Goal: Transaction & Acquisition: Subscribe to service/newsletter

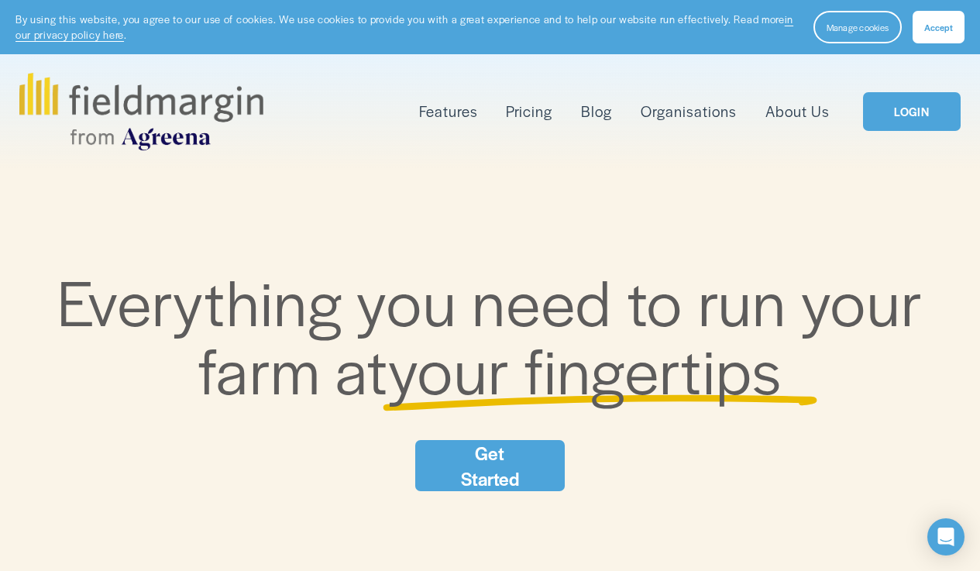
click at [911, 120] on link "LOGIN" at bounding box center [912, 112] width 98 height 40
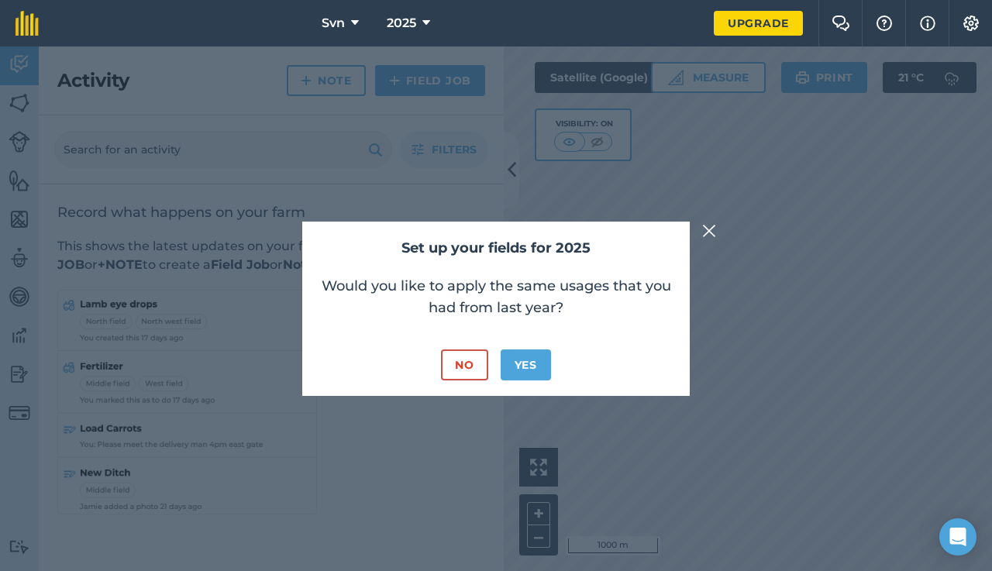
click at [535, 366] on button "Yes" at bounding box center [526, 364] width 50 height 31
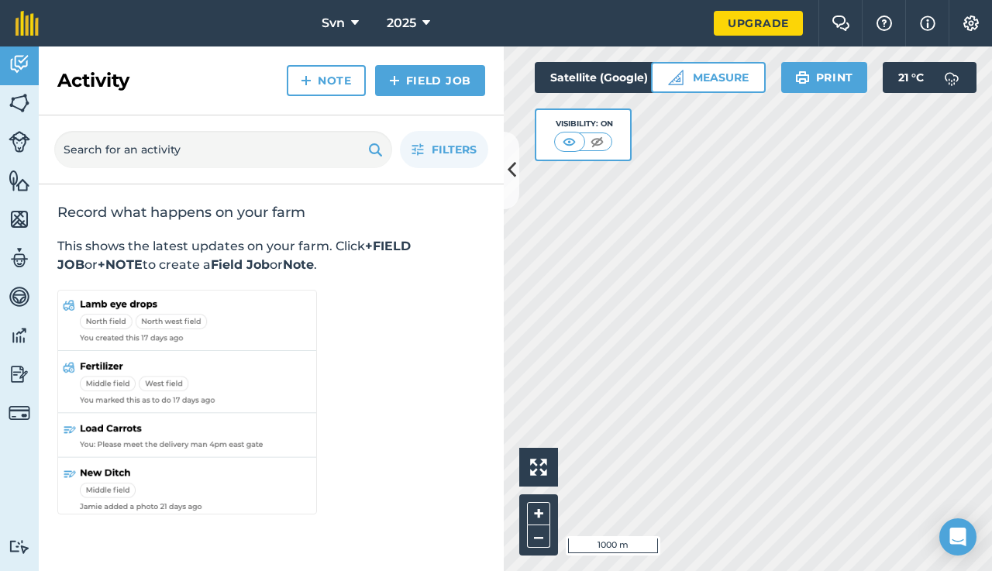
click at [506, 183] on button at bounding box center [511, 170] width 15 height 77
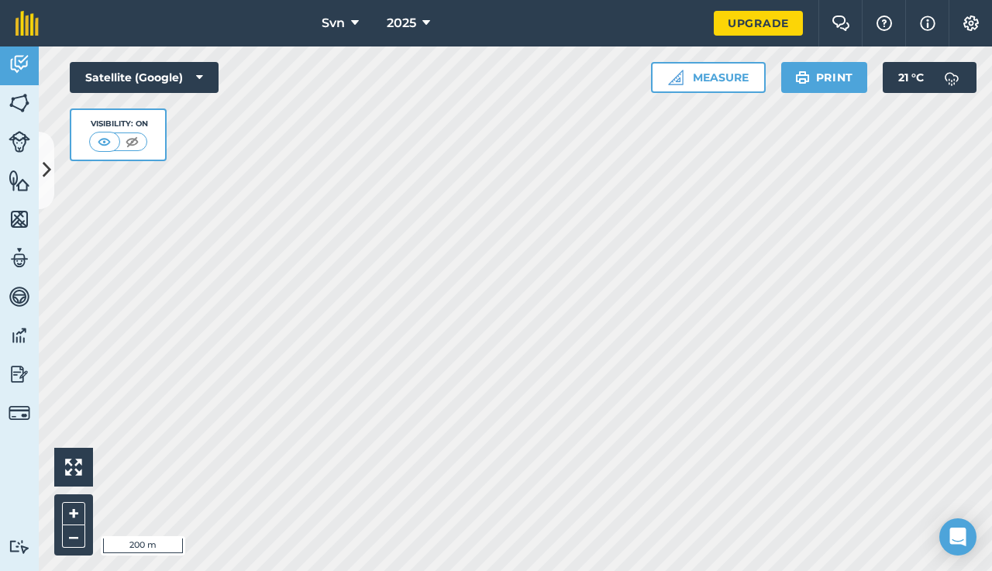
click at [430, 12] on div "Svn 2025 Upgrade Farm Chat Help Info Settings Map printing is not available on …" at bounding box center [496, 285] width 992 height 571
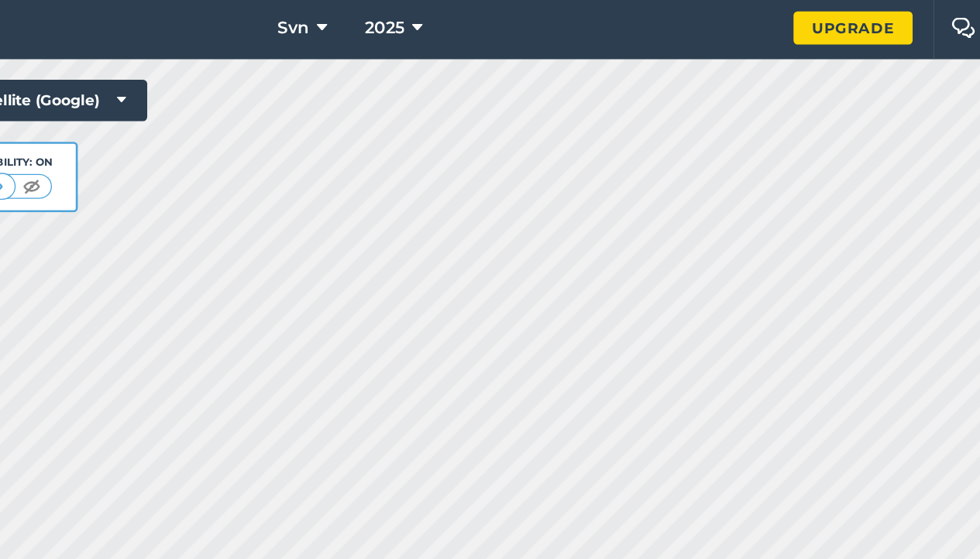
click at [196, 73] on icon at bounding box center [199, 77] width 7 height 15
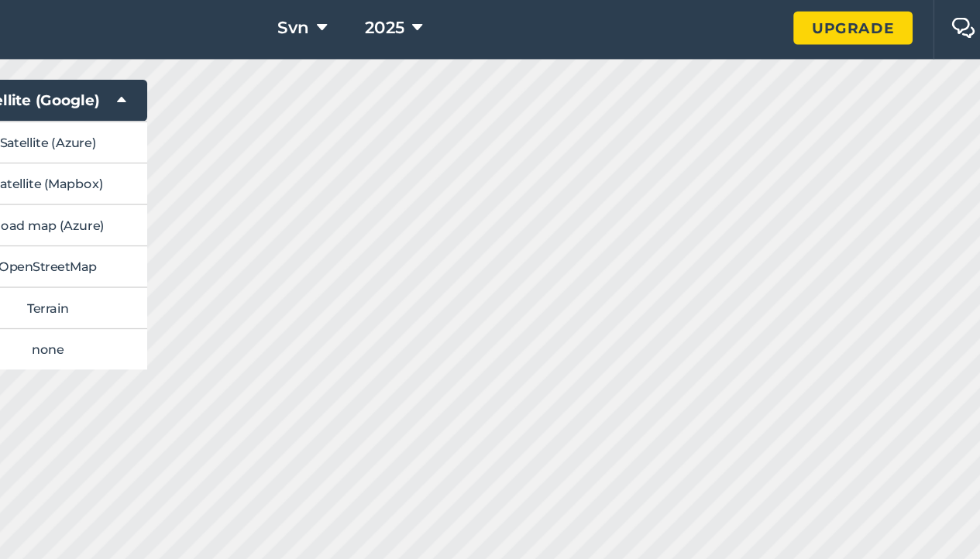
click at [417, 21] on icon at bounding box center [421, 23] width 8 height 19
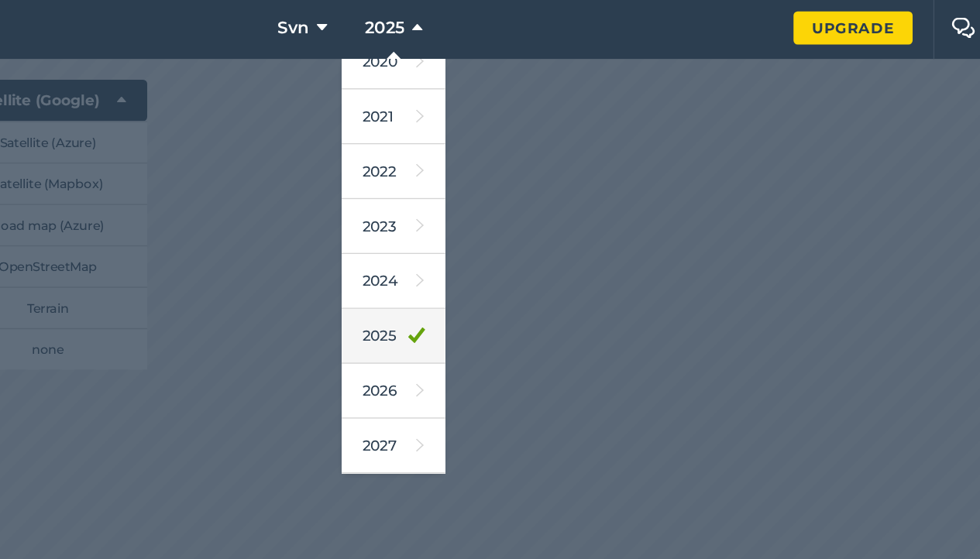
scroll to position [142, 0]
click at [414, 249] on icon at bounding box center [420, 254] width 12 height 22
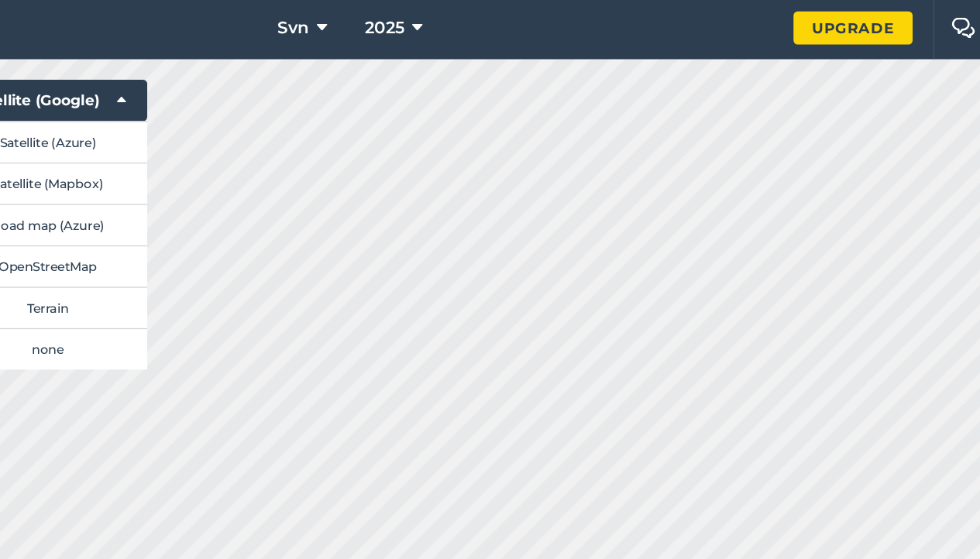
click at [434, 9] on div "Svn 2025 Upgrade Farm Chat Help Info Settings Map printing is not available on …" at bounding box center [490, 279] width 980 height 559
click at [491, 426] on html "Svn 2025 Upgrade Farm Chat Help Info Settings Map printing is not available on …" at bounding box center [490, 279] width 980 height 559
click at [346, 22] on icon at bounding box center [350, 23] width 8 height 19
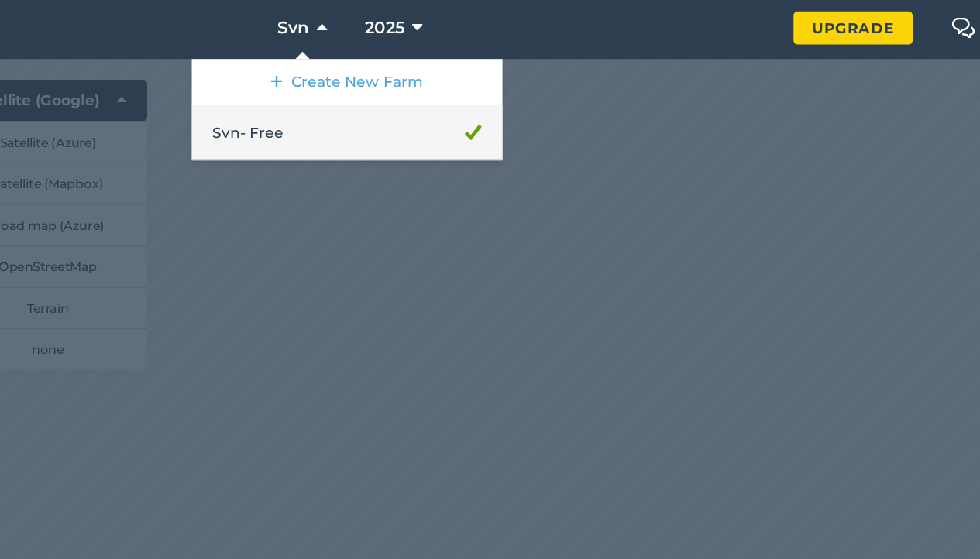
click at [252, 98] on link "Svn - Free" at bounding box center [368, 101] width 232 height 41
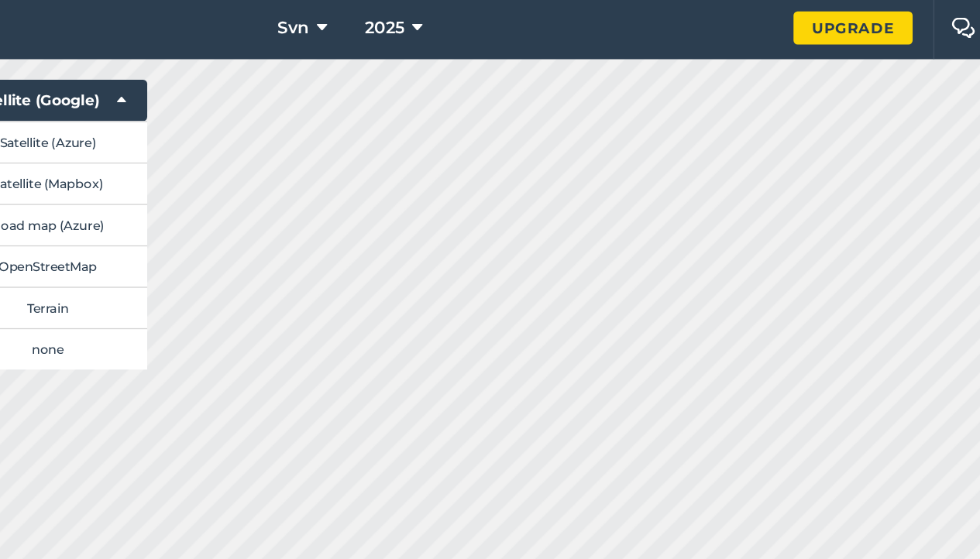
click at [702, 22] on link "Upgrade" at bounding box center [746, 23] width 89 height 25
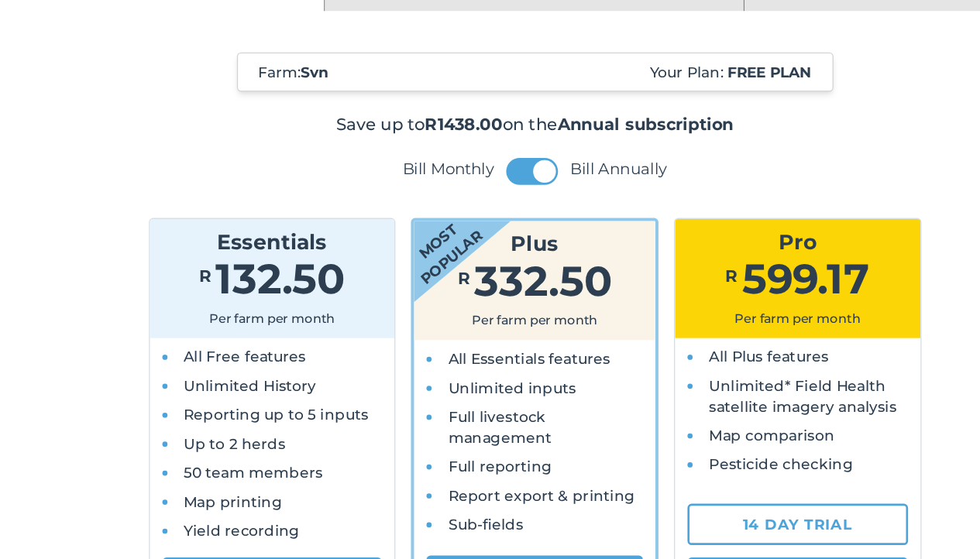
click at [488, 194] on button at bounding box center [507, 204] width 39 height 20
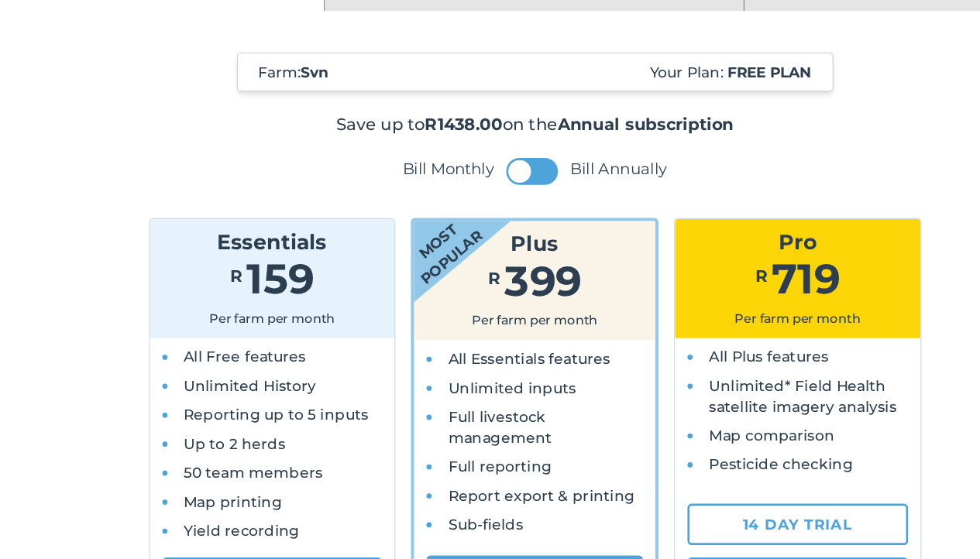
click at [488, 194] on button at bounding box center [507, 204] width 39 height 20
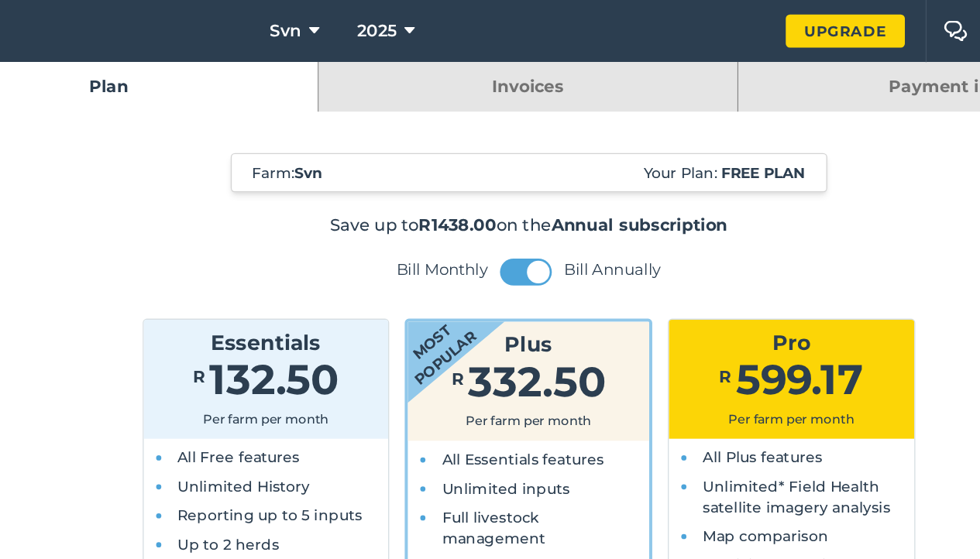
click at [316, 23] on span "Svn" at bounding box center [327, 23] width 23 height 19
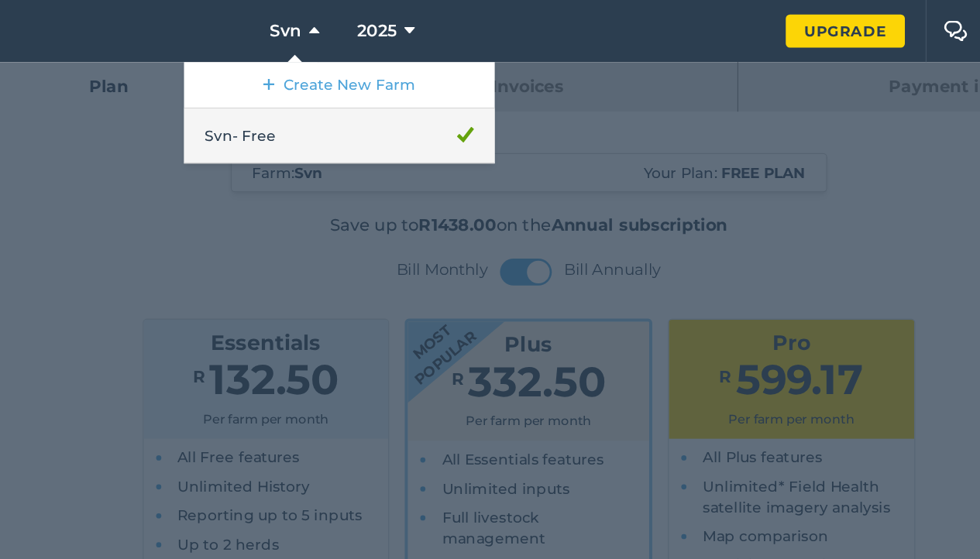
click at [252, 99] on link "Svn - Free" at bounding box center [368, 101] width 232 height 41
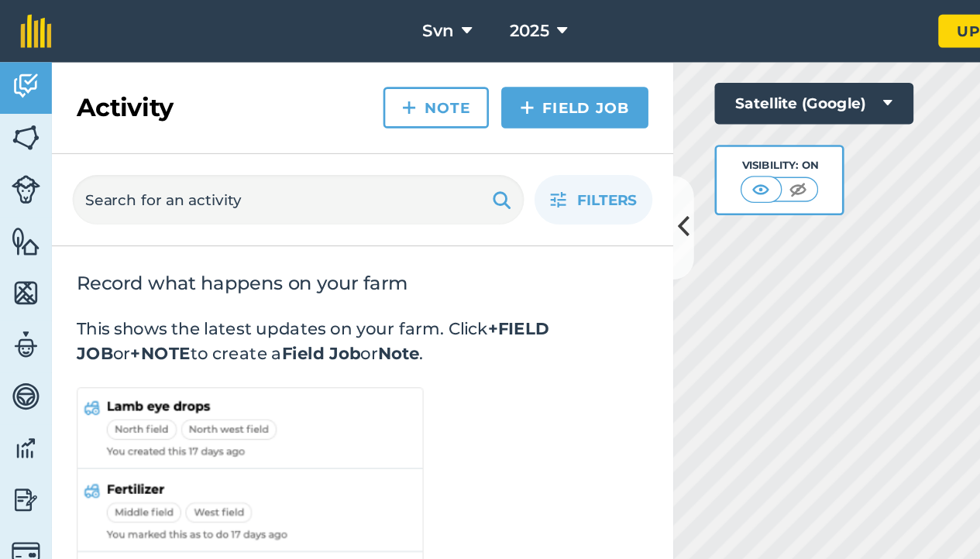
click at [21, 104] on img at bounding box center [20, 102] width 22 height 23
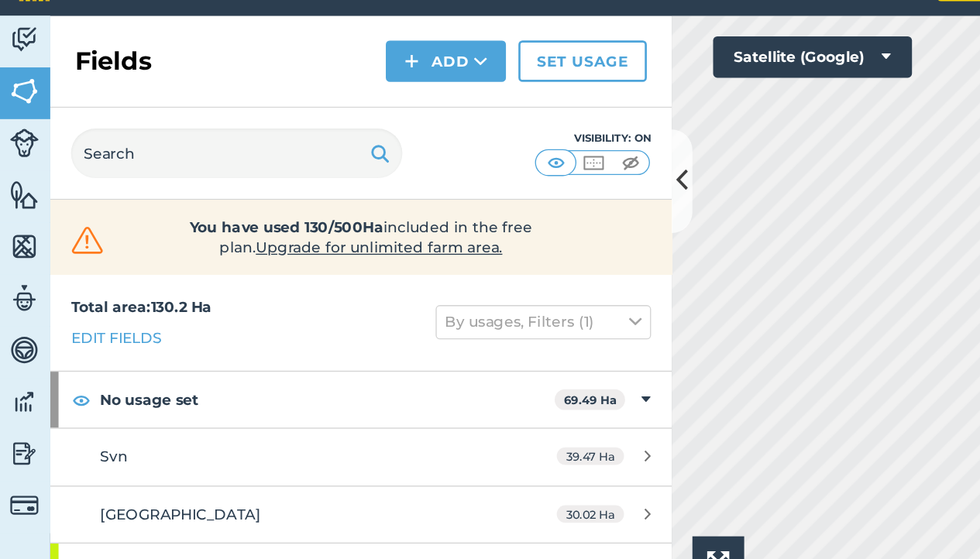
click at [510, 157] on icon at bounding box center [512, 170] width 9 height 27
